Goal: Complete application form

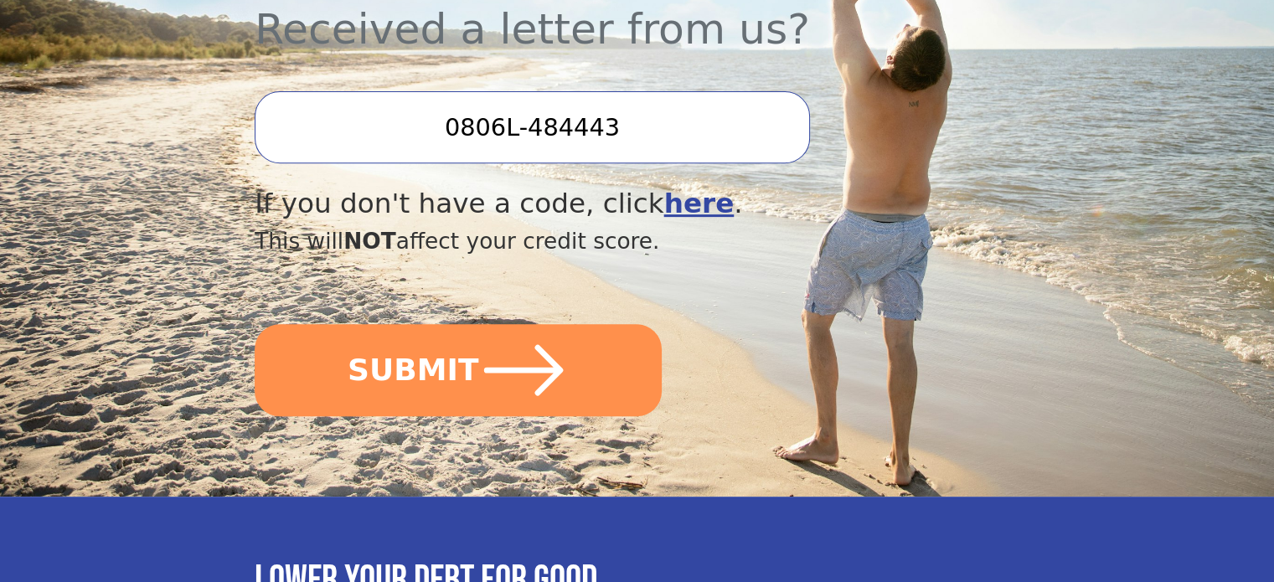
scroll to position [670, 0]
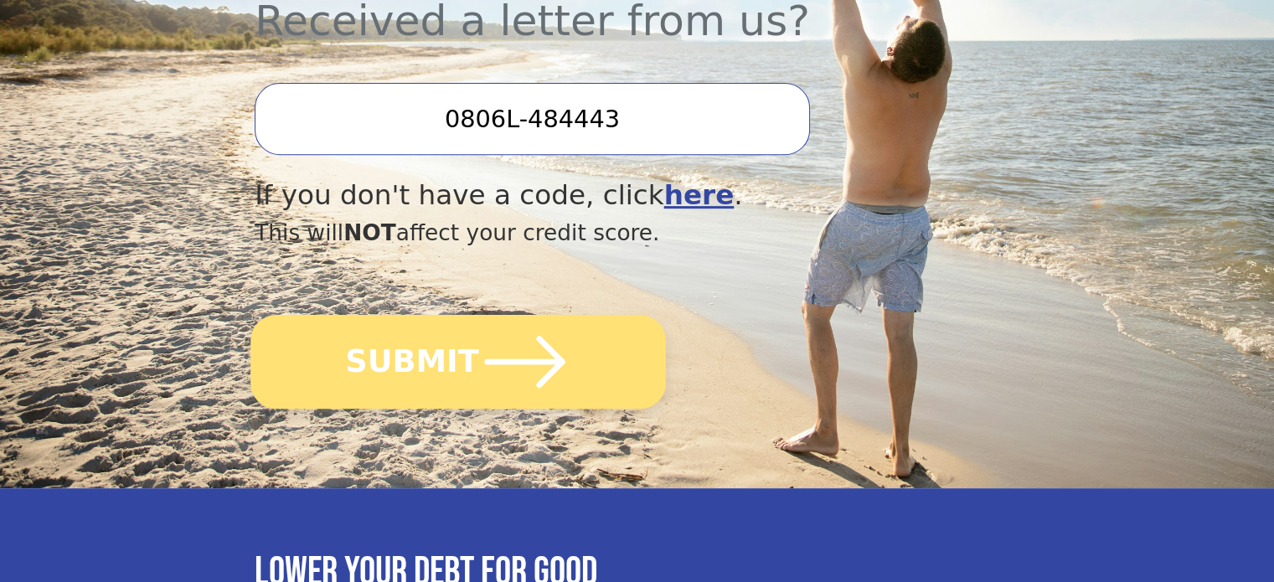
click at [502, 316] on icon "submit" at bounding box center [525, 362] width 92 height 92
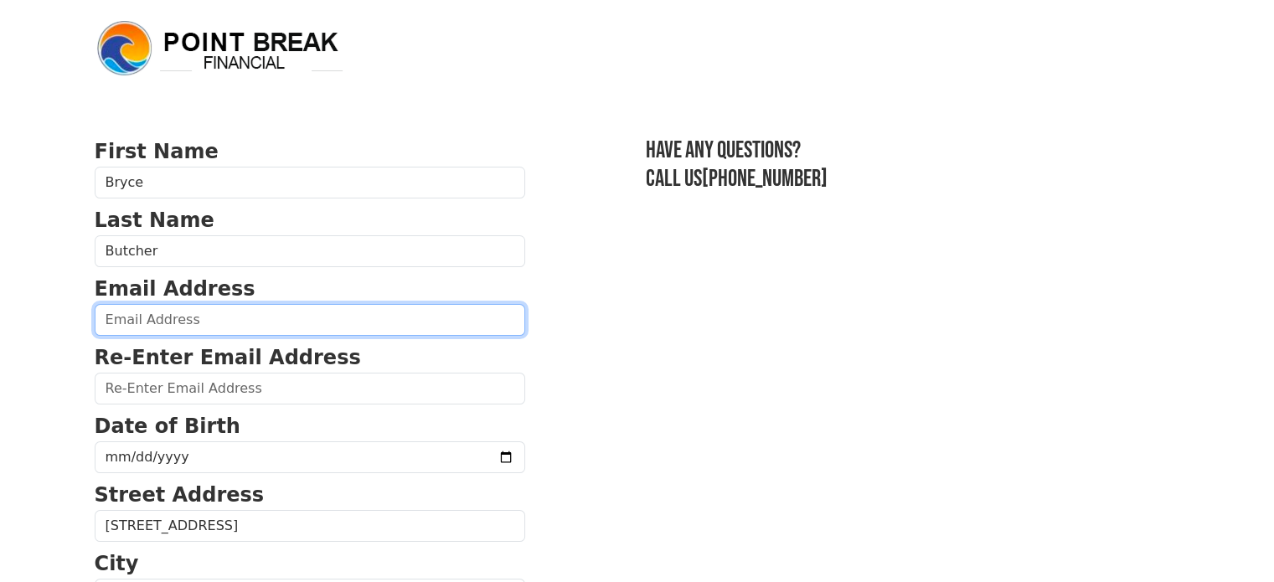
click at [214, 307] on input "email" at bounding box center [310, 320] width 430 height 32
type input "[EMAIL_ADDRESS][DOMAIN_NAME]"
type input "(316) 640-0663"
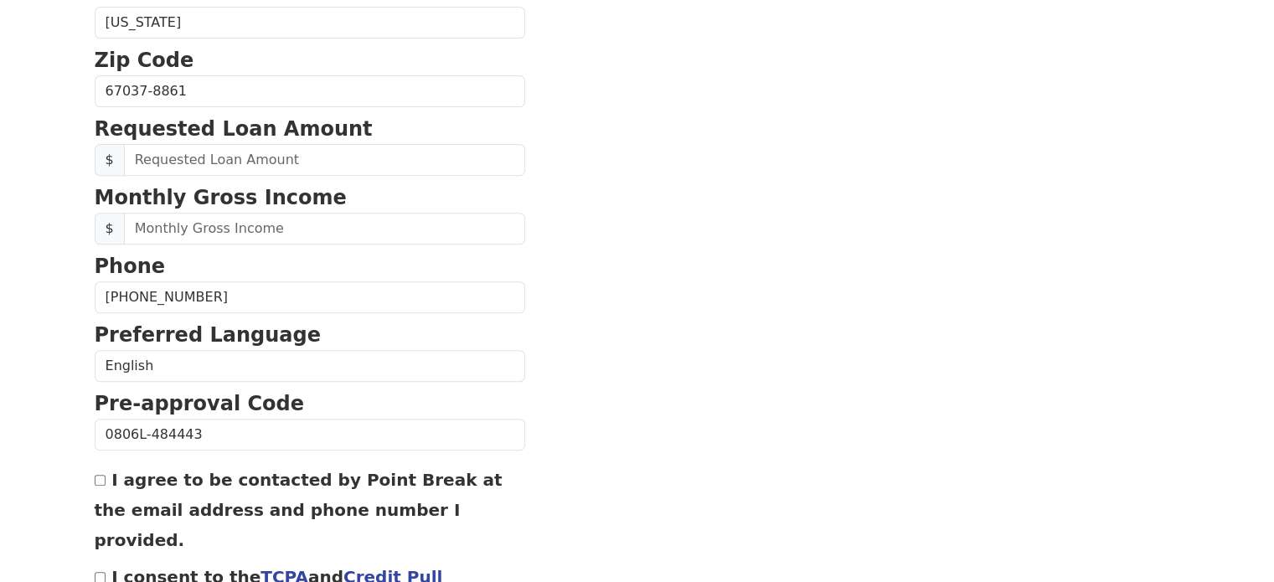
scroll to position [643, 0]
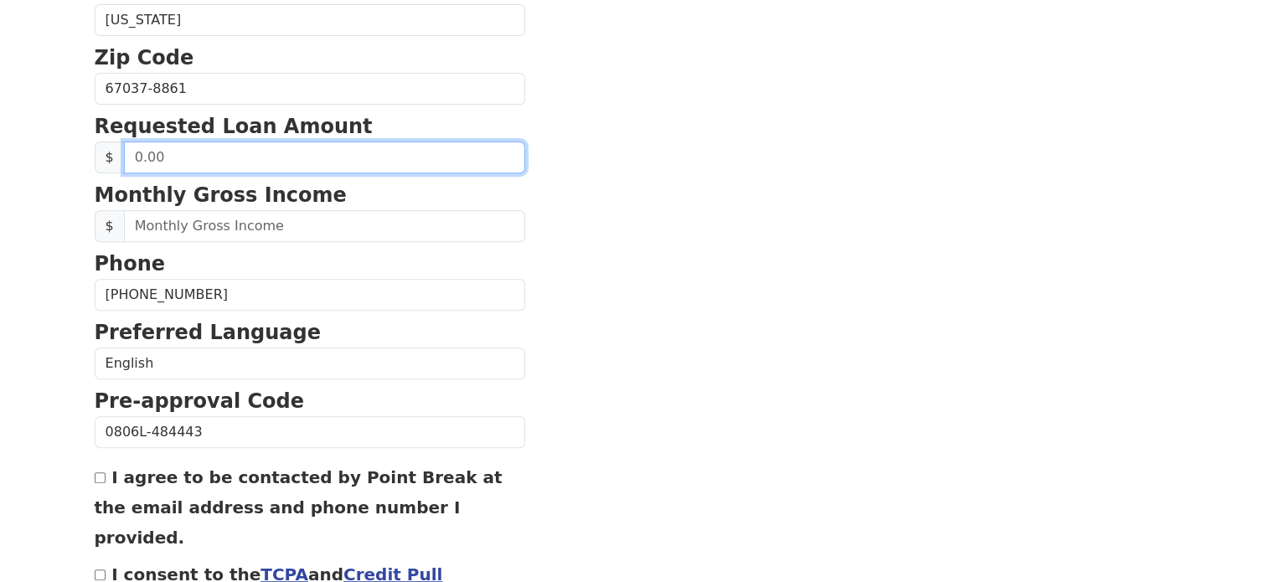
click at [270, 153] on input "text" at bounding box center [324, 158] width 401 height 32
type input "45,000.00"
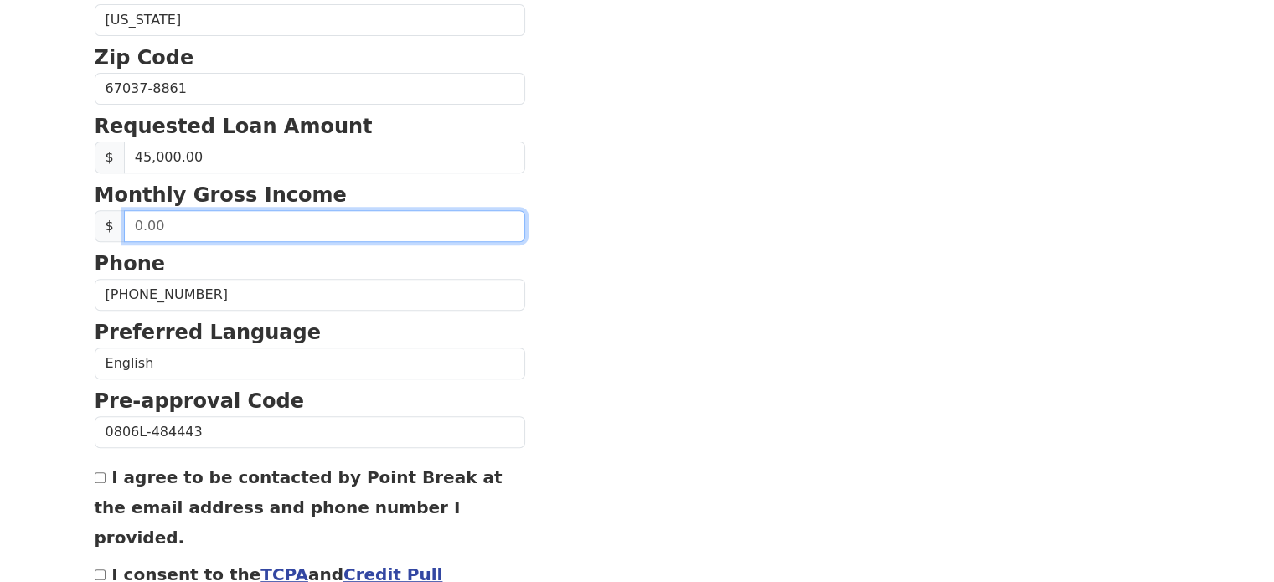
click at [188, 227] on input "text" at bounding box center [324, 226] width 401 height 32
type input "3,600.00"
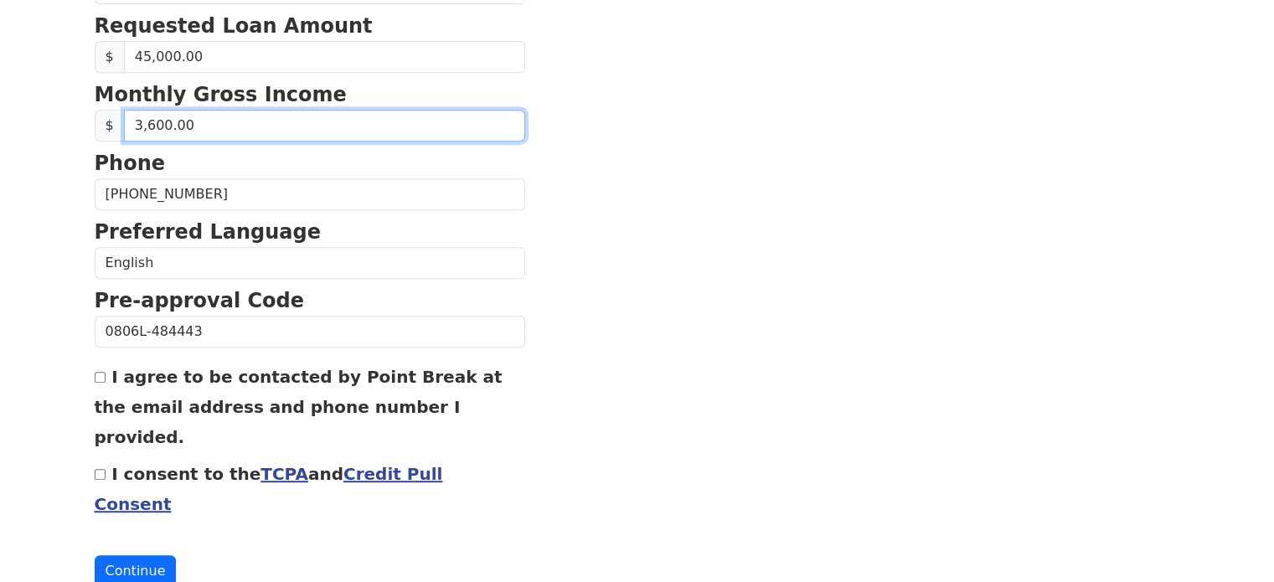
scroll to position [745, 0]
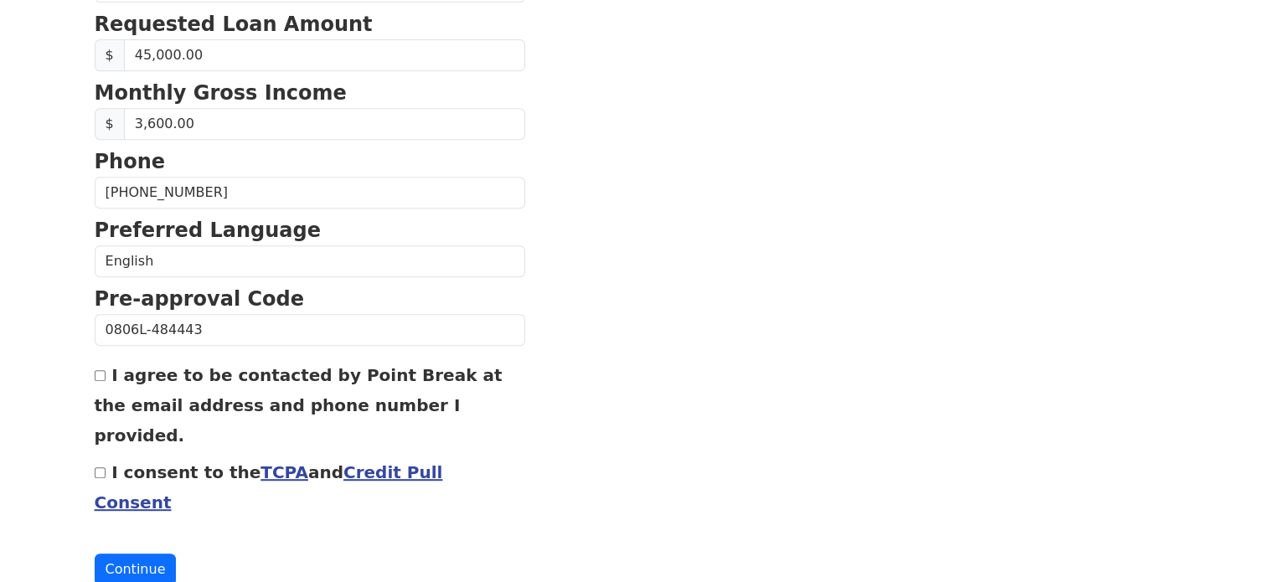
click at [97, 467] on input "I consent to the TCPA and Credit Pull Consent" at bounding box center [100, 472] width 11 height 11
checkbox input "true"
click at [100, 374] on input "I agree to be contacted by Point Break at the email address and phone number I …" at bounding box center [100, 375] width 11 height 11
checkbox input "true"
click at [124, 553] on button "Continue" at bounding box center [136, 569] width 82 height 32
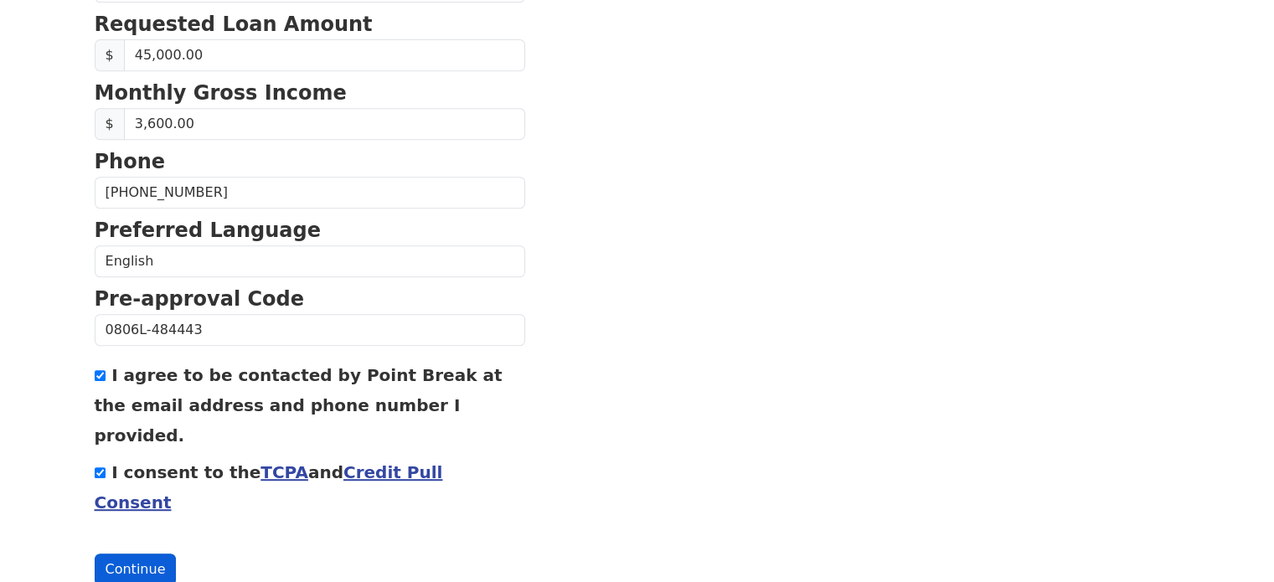
scroll to position [770, 0]
click at [117, 553] on button "Continue" at bounding box center [136, 569] width 82 height 32
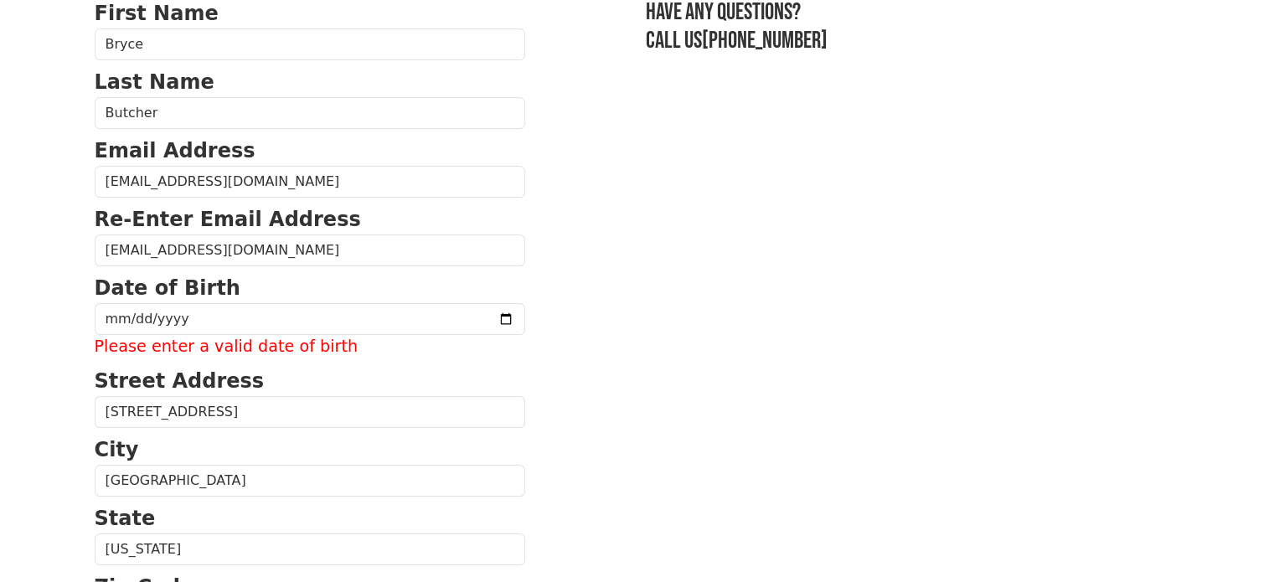
scroll to position [167, 0]
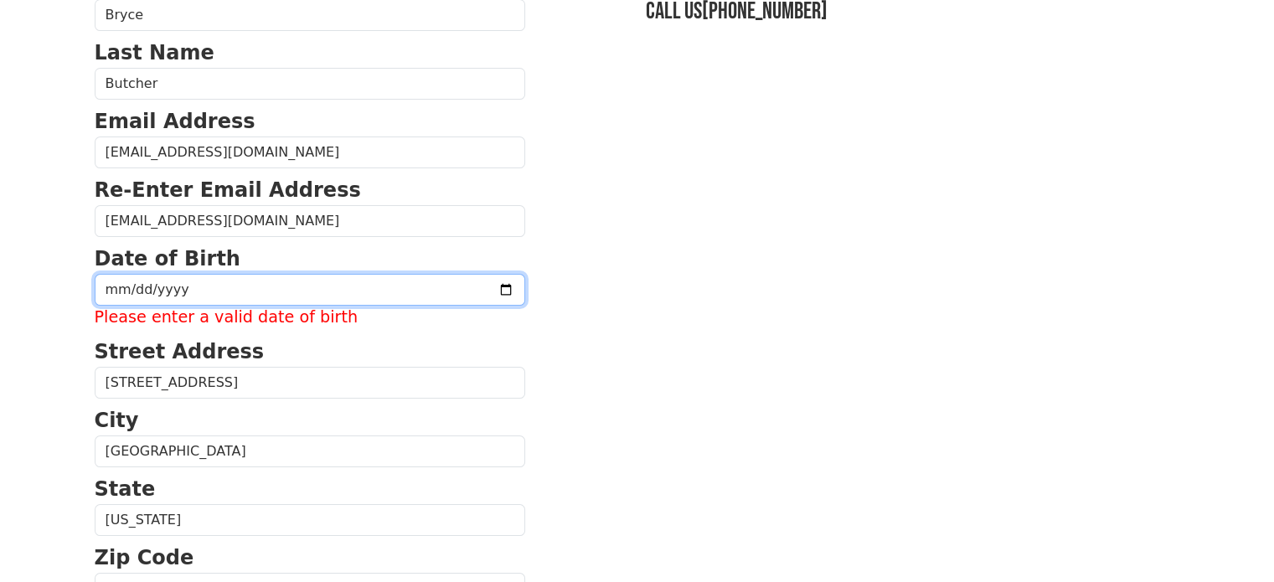
click at [224, 301] on input "date" at bounding box center [310, 290] width 430 height 32
type input "0017-10-28"
type input "1979-10-28"
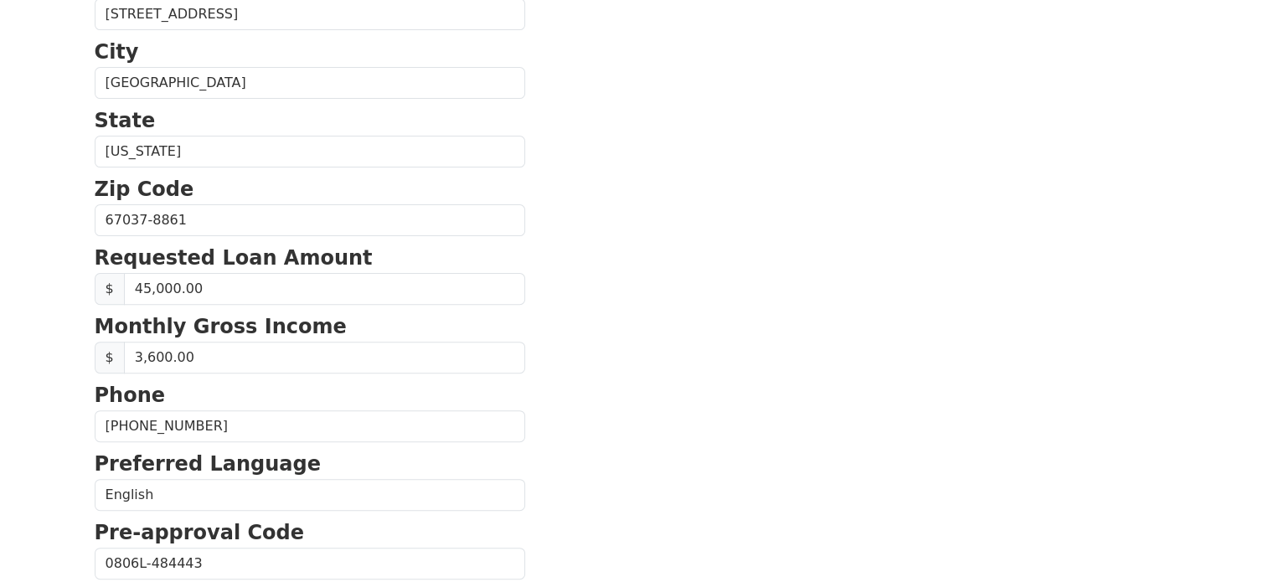
scroll to position [745, 0]
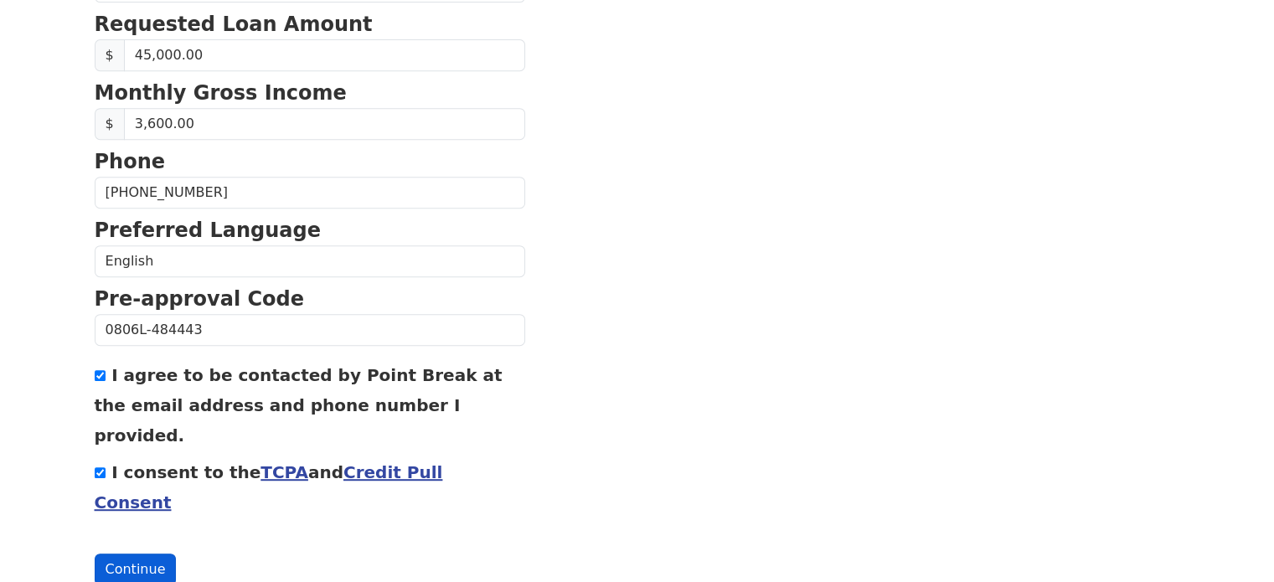
click at [126, 553] on button "Continue" at bounding box center [136, 569] width 82 height 32
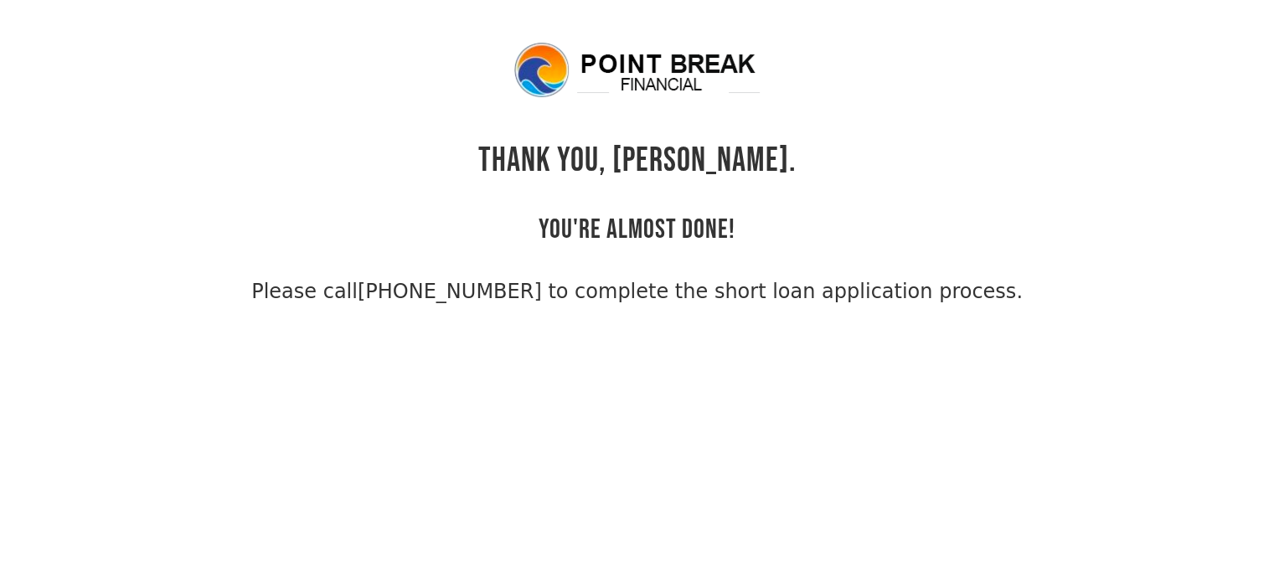
click at [834, 179] on div "THANK YOU, Bryce. YOU'RE ALMOST DONE! Please call (855) 202-9500 to complete th…" at bounding box center [637, 173] width 1085 height 266
